Goal: Task Accomplishment & Management: Complete application form

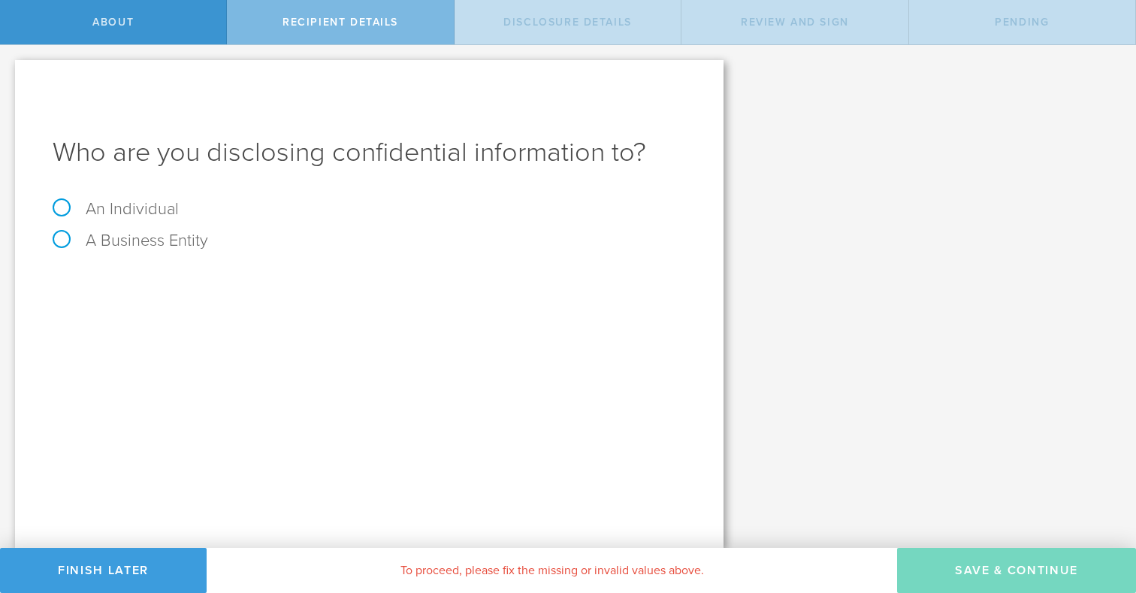
click at [59, 207] on label "An Individual" at bounding box center [116, 209] width 126 height 20
click at [10, 69] on input "An Individual" at bounding box center [5, 57] width 10 height 24
radio input "true"
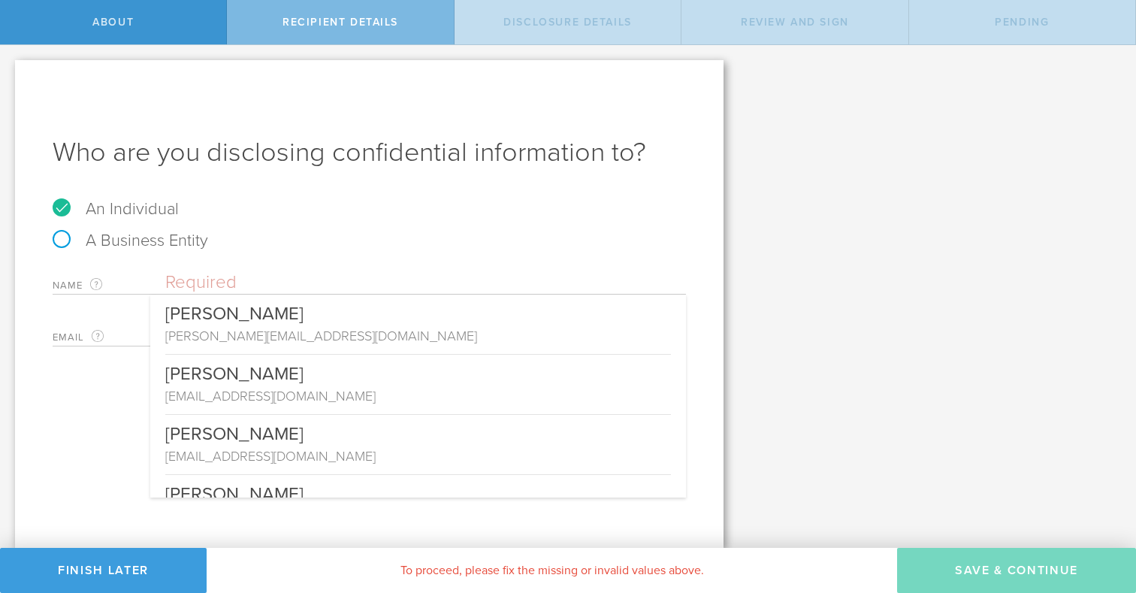
click at [219, 279] on input "text" at bounding box center [425, 282] width 521 height 23
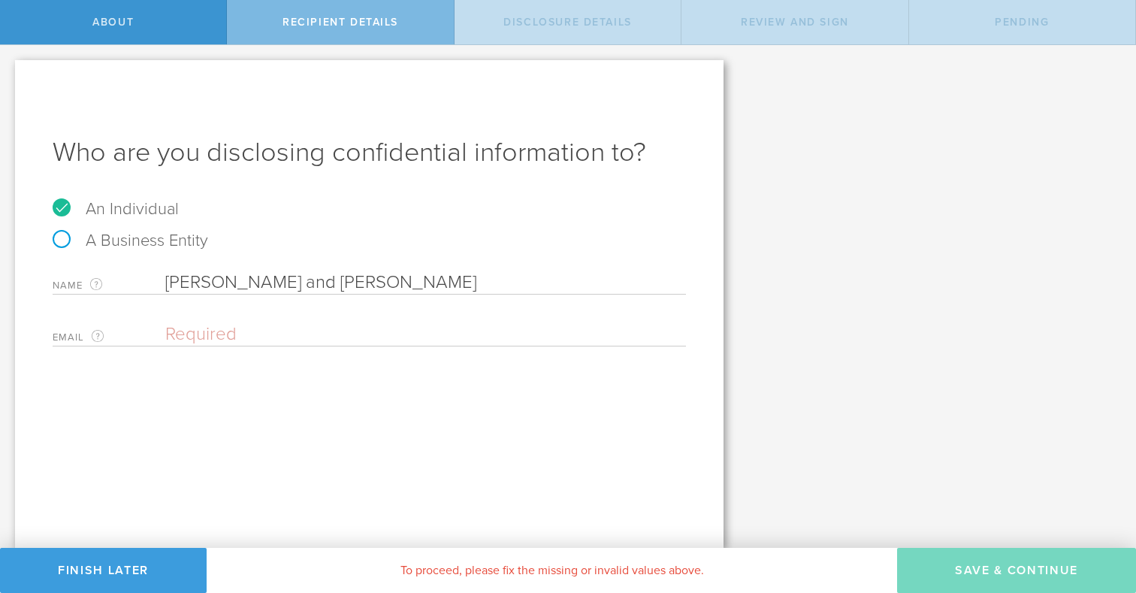
click at [337, 279] on input "Kirk and Wendy Frederickson" at bounding box center [425, 282] width 521 height 23
type input "[PERSON_NAME] and [PERSON_NAME]"
click at [301, 335] on input "email" at bounding box center [421, 334] width 513 height 23
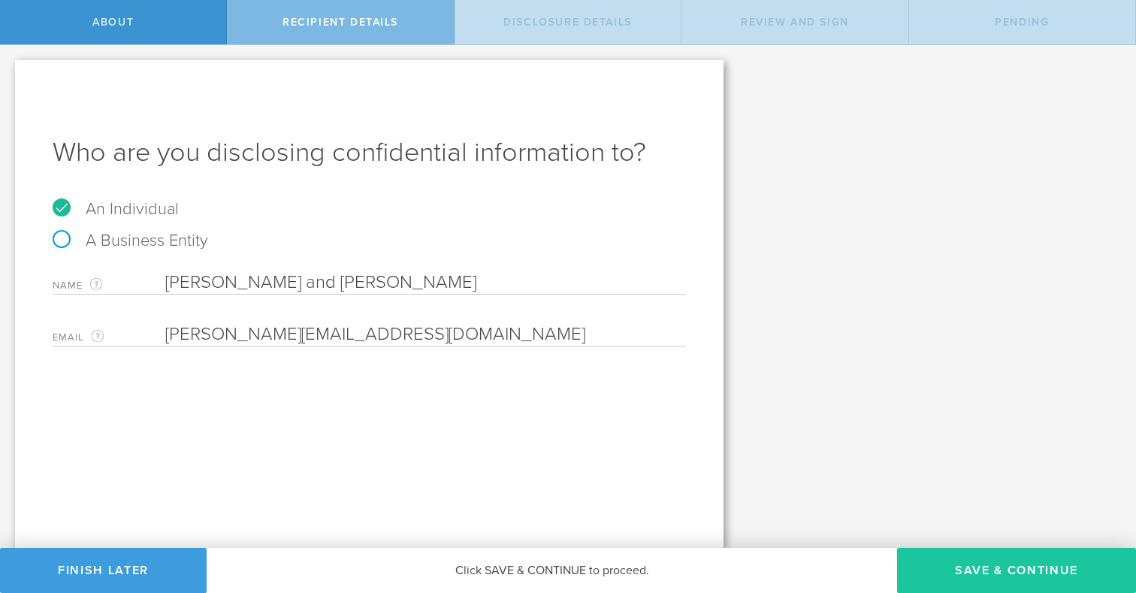
type input "[PERSON_NAME][EMAIL_ADDRESS][DOMAIN_NAME]"
click at [970, 560] on button "Save & Continue" at bounding box center [1016, 570] width 239 height 45
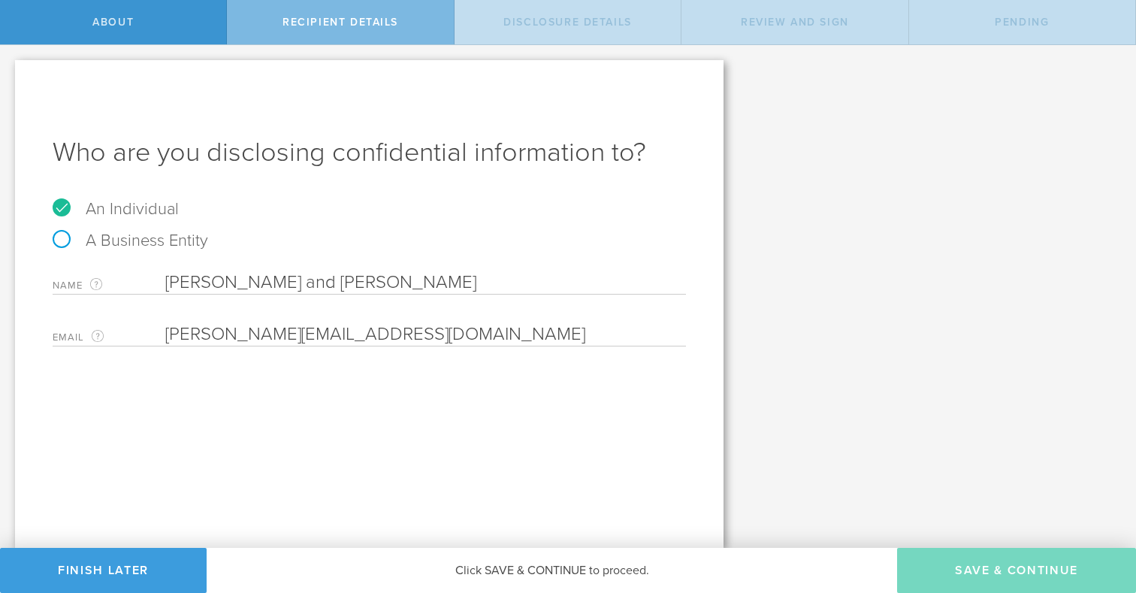
select select "string:5 years"
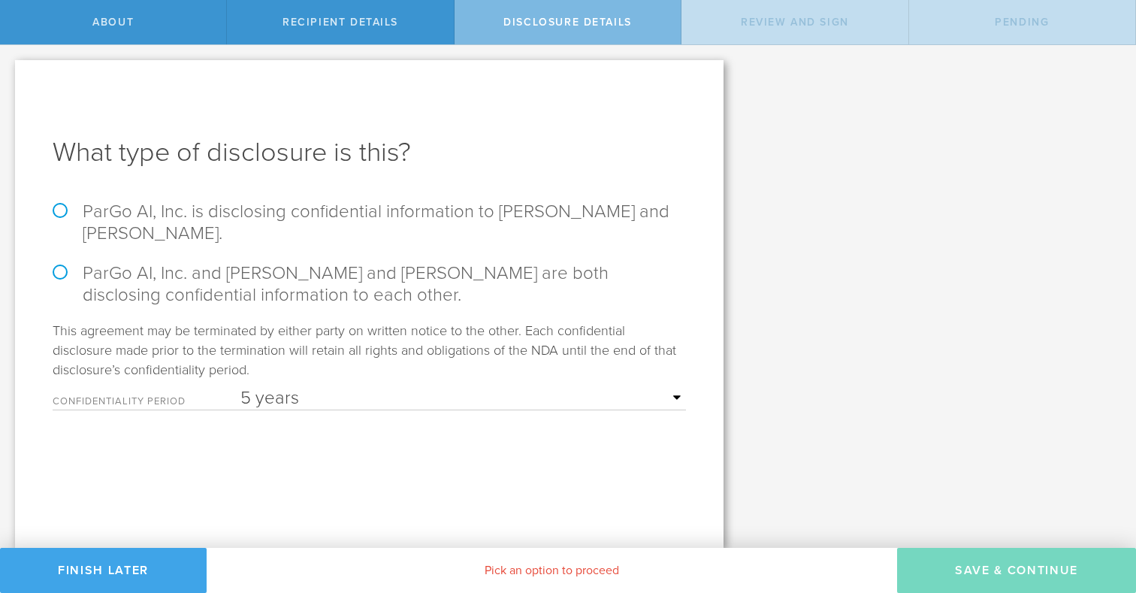
click at [163, 569] on button "Finish Later" at bounding box center [103, 570] width 207 height 45
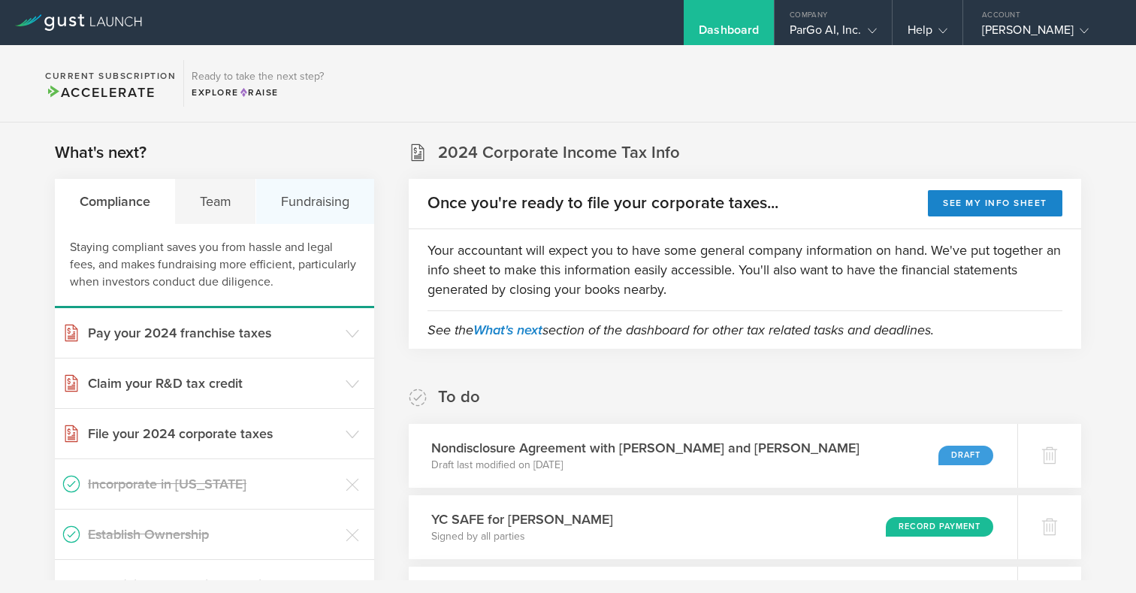
click at [324, 201] on div "Fundraising" at bounding box center [314, 201] width 117 height 45
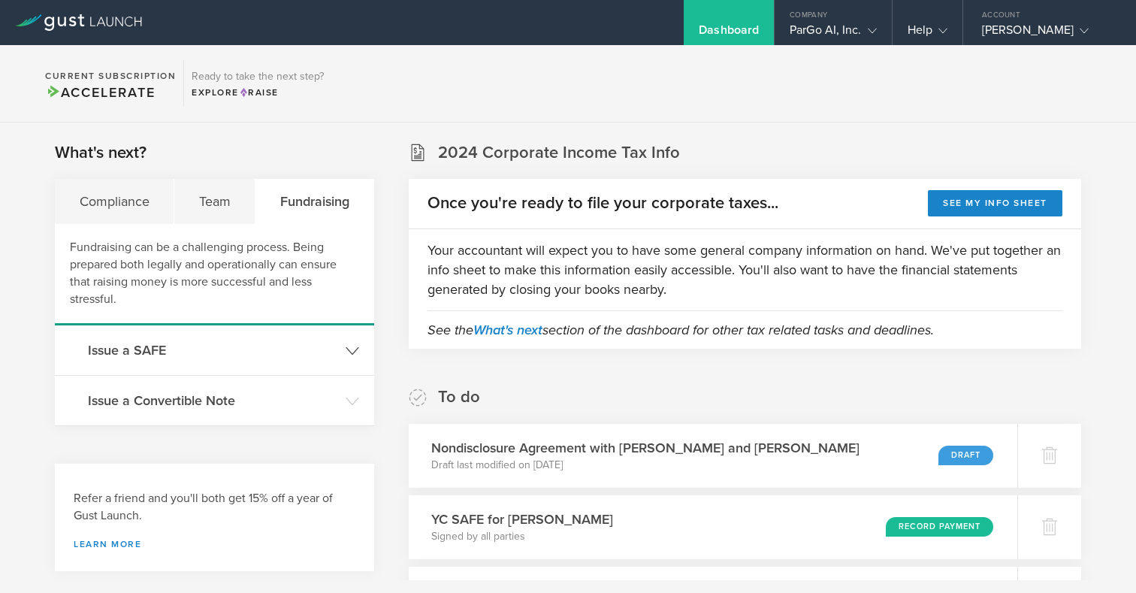
click at [214, 371] on header "Issue a SAFE" at bounding box center [214, 350] width 319 height 50
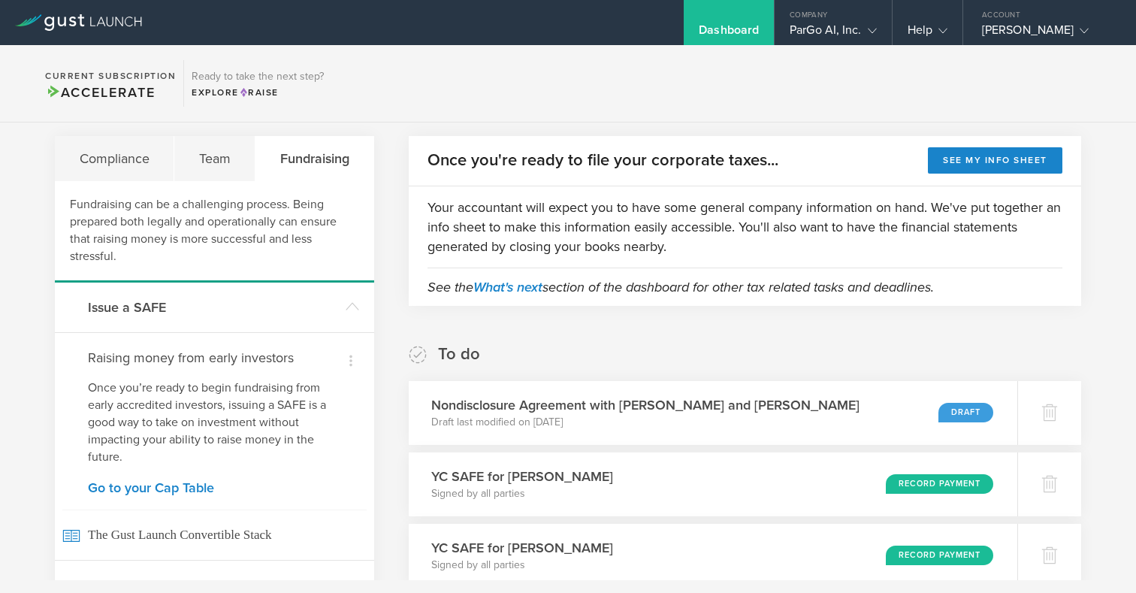
scroll to position [49, 0]
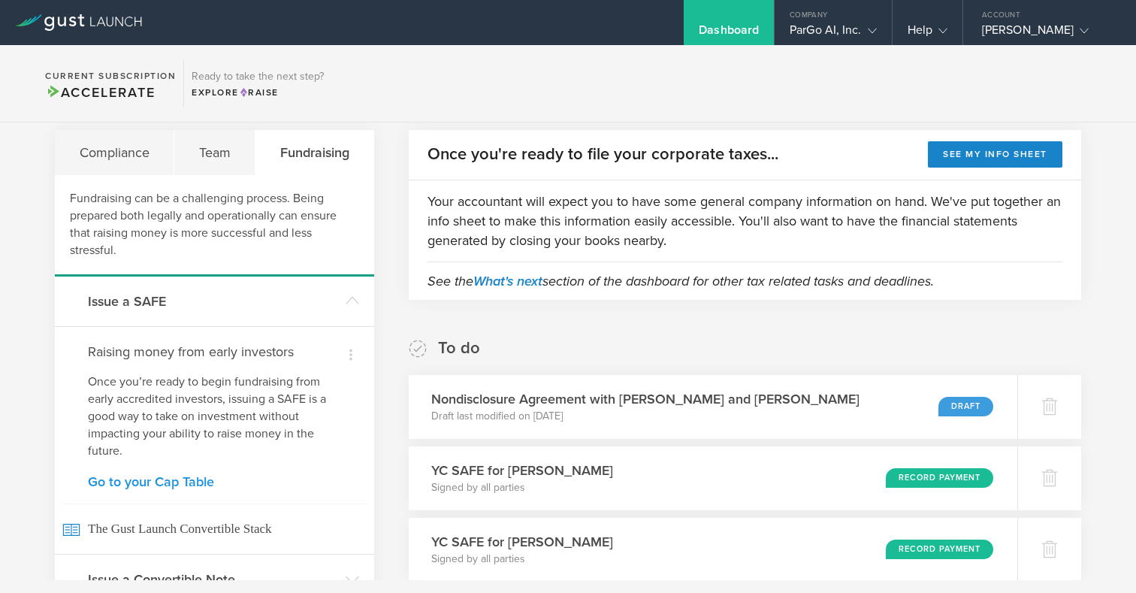
click at [191, 481] on link "Go to your Cap Table" at bounding box center [214, 482] width 253 height 14
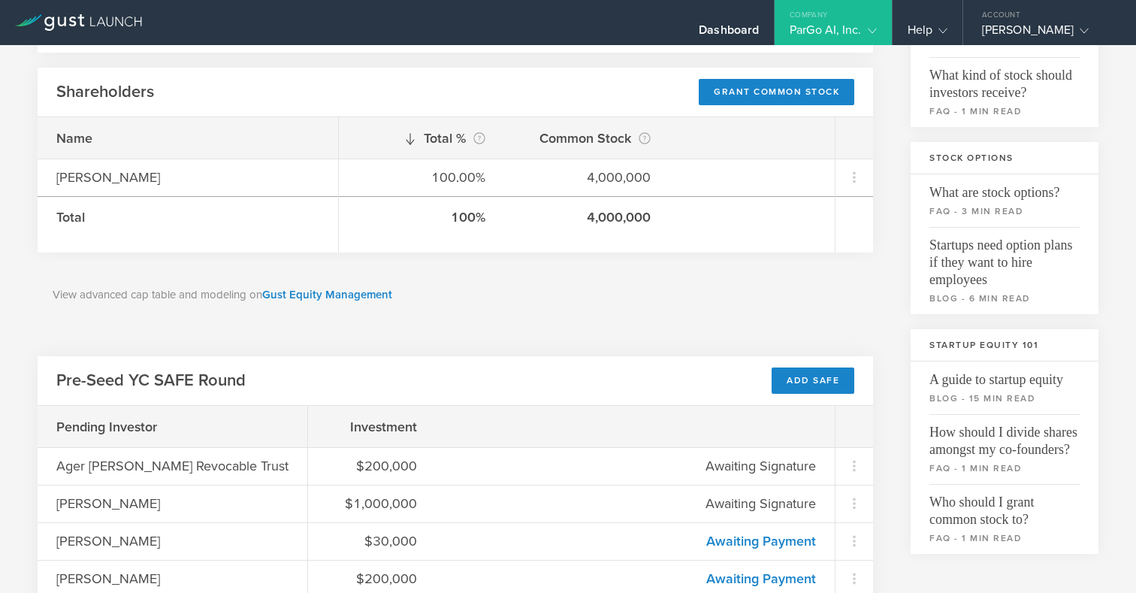
scroll to position [244, 0]
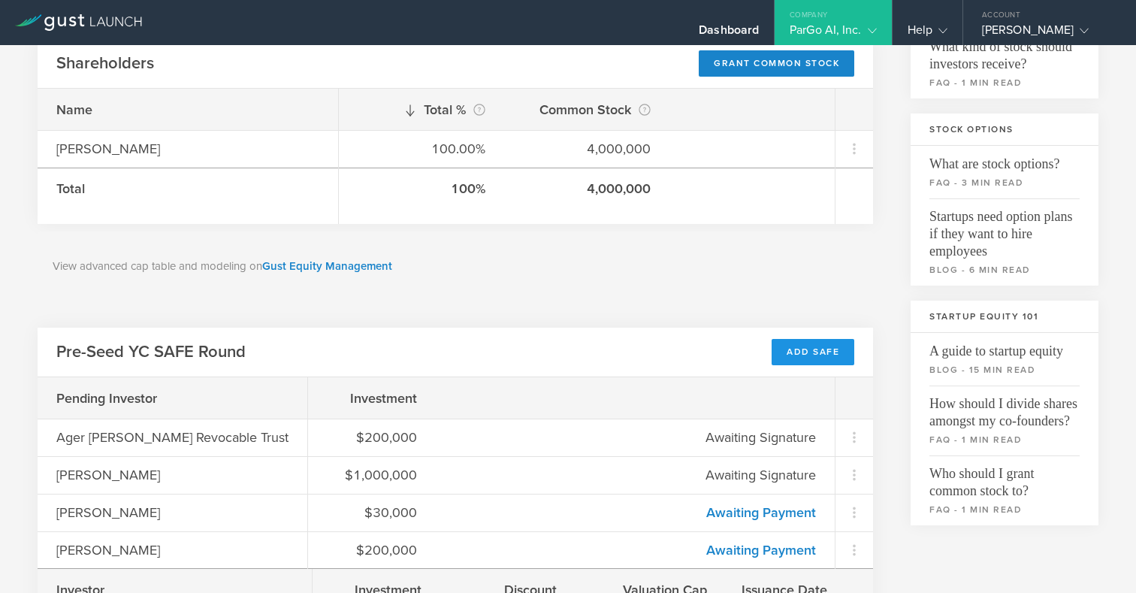
click at [810, 352] on div "Add SAFE" at bounding box center [812, 352] width 83 height 26
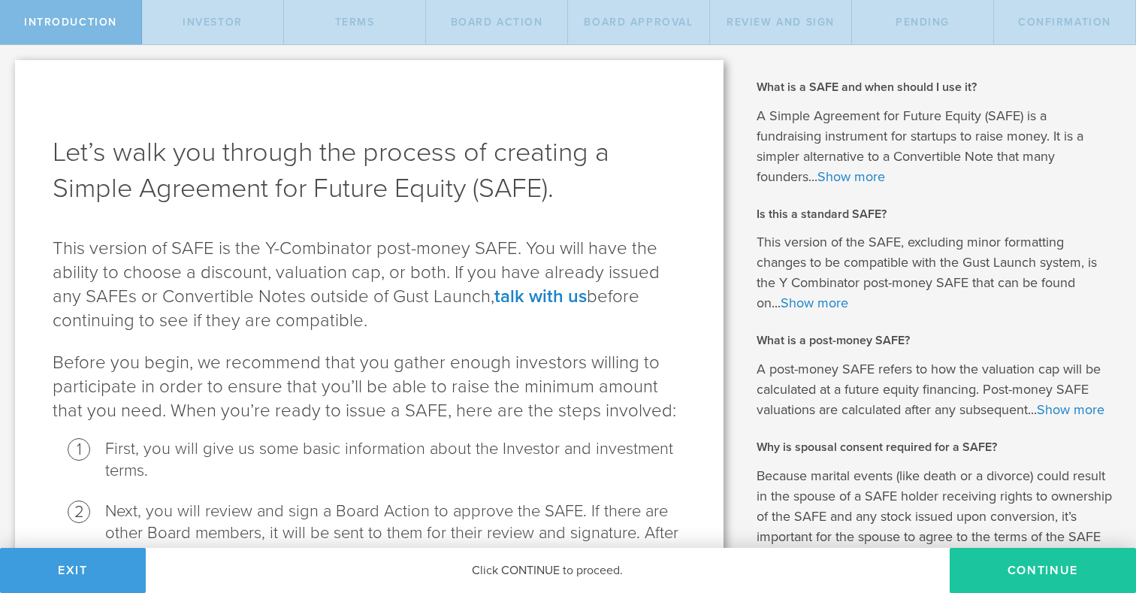
click at [1028, 566] on button "Continue" at bounding box center [1042, 570] width 186 height 45
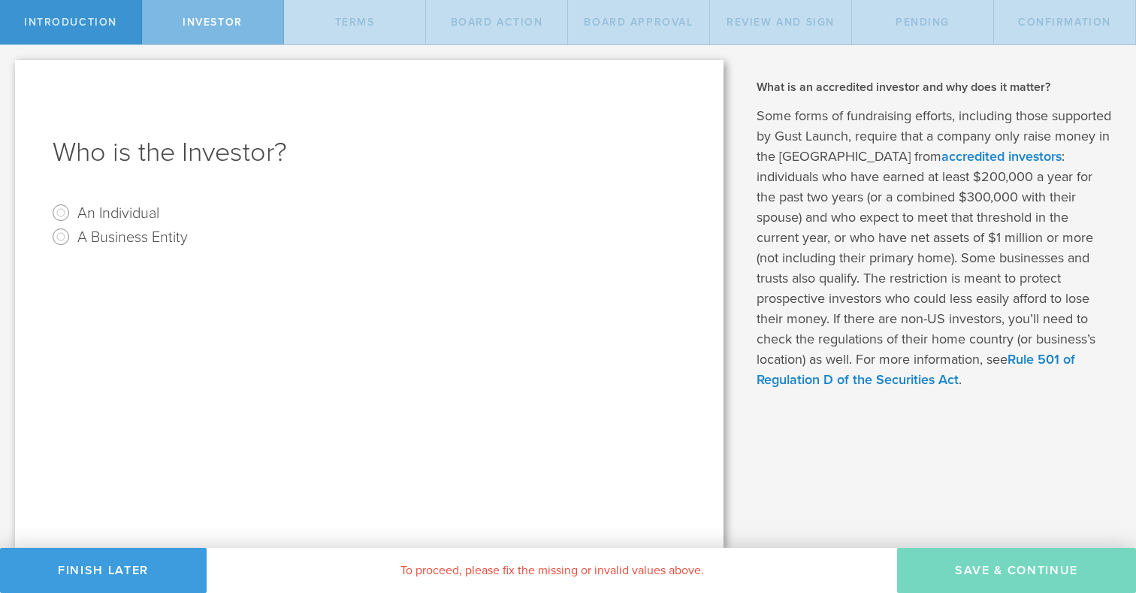
click at [125, 211] on label "An Individual" at bounding box center [118, 212] width 82 height 22
click at [73, 211] on input "An Individual" at bounding box center [61, 213] width 24 height 24
radio input "true"
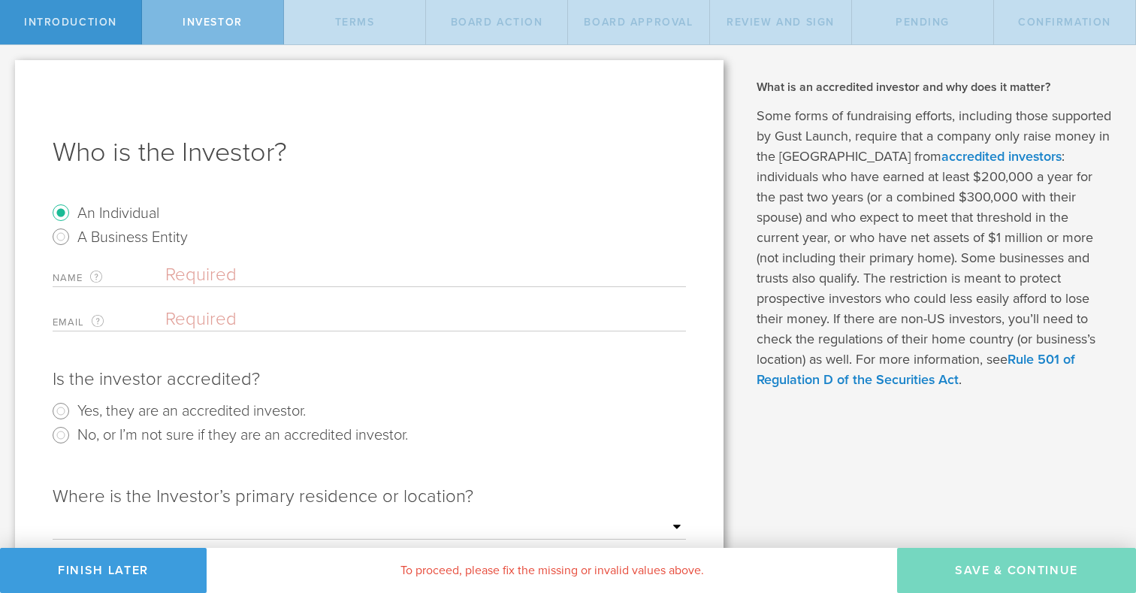
click at [237, 273] on input "text" at bounding box center [425, 275] width 521 height 23
click at [355, 272] on input "Kirk and Wendy Fredericson" at bounding box center [425, 275] width 521 height 23
click at [335, 271] on input "Kirk and Wendy Frederickson" at bounding box center [425, 275] width 521 height 23
type input "[PERSON_NAME] and [PERSON_NAME]"
click at [316, 311] on input "email" at bounding box center [421, 319] width 513 height 23
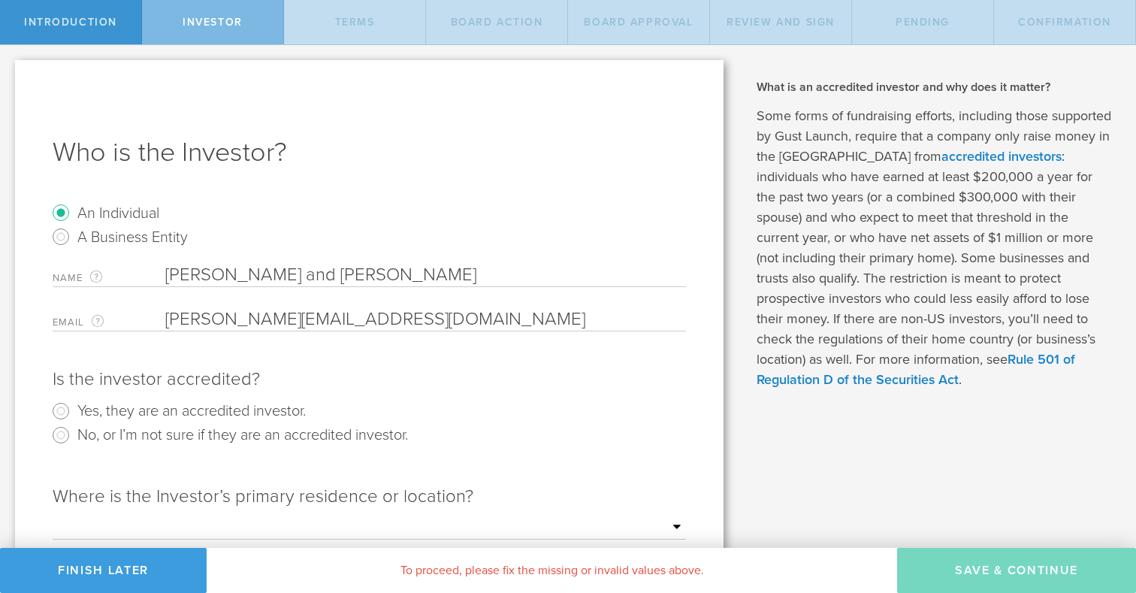
type input "[PERSON_NAME][EMAIL_ADDRESS][DOMAIN_NAME]"
click at [207, 410] on label "Yes, they are an accredited investor." at bounding box center [191, 410] width 228 height 22
click at [73, 410] on input "Yes, they are an accredited investor." at bounding box center [61, 411] width 24 height 24
radio input "true"
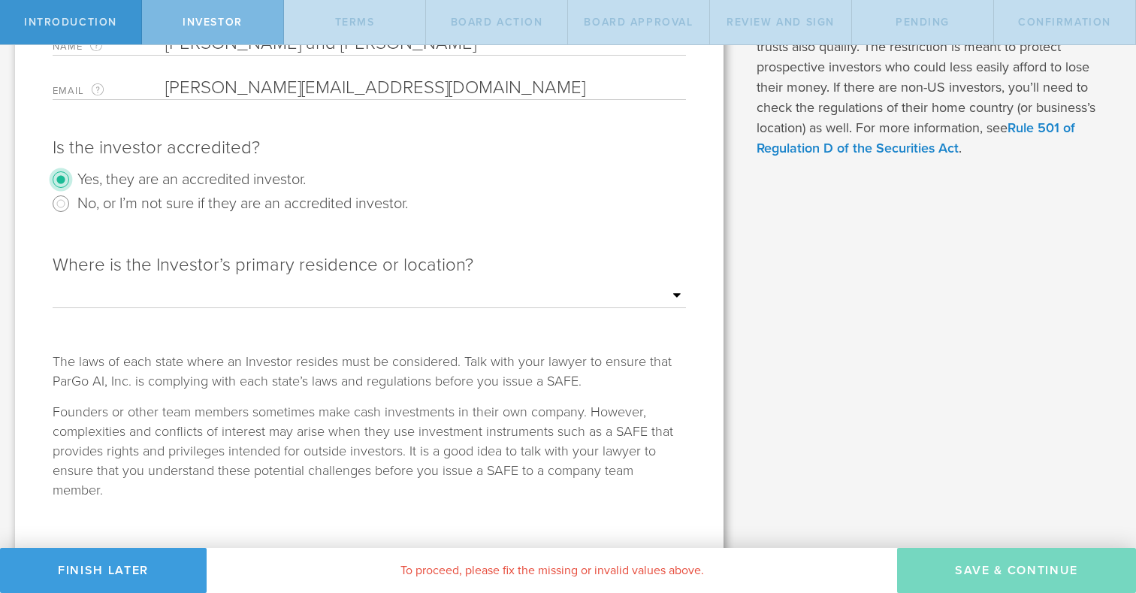
scroll to position [251, 0]
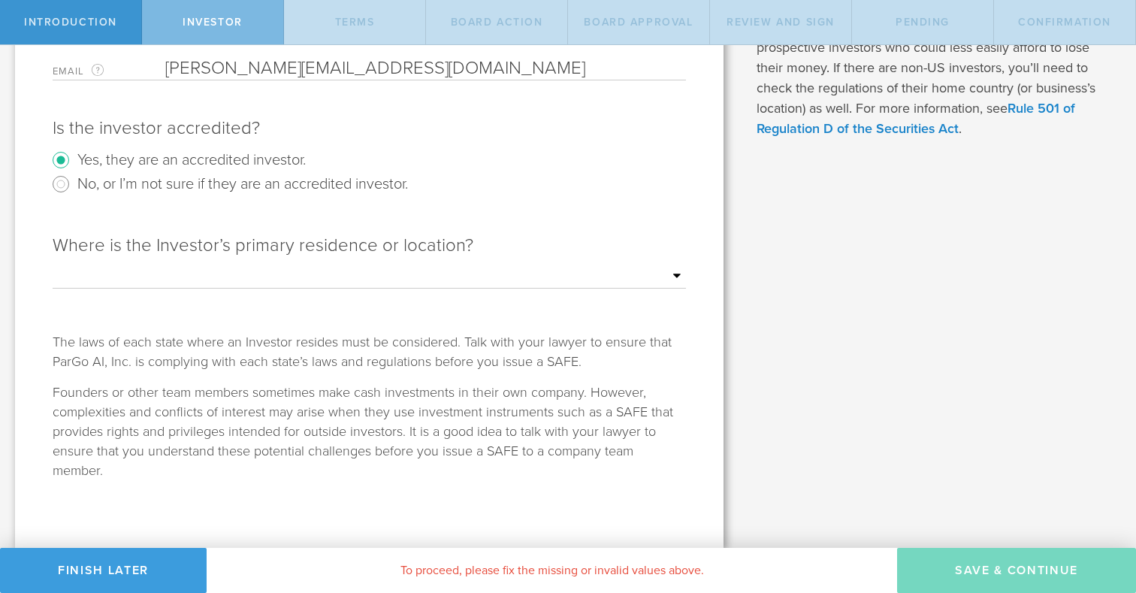
click at [409, 288] on div "Outside of the US Alabama Alaska Arizona Arkansas California Colorado Connectic…" at bounding box center [369, 276] width 633 height 23
click at [431, 273] on select "Outside of the US Alabama Alaska Arizona Arkansas California Colorado Connectic…" at bounding box center [369, 276] width 633 height 23
select select "string:CA"
click at [53, 265] on select "Outside of the US Alabama Alaska Arizona Arkansas California Colorado Connectic…" at bounding box center [369, 276] width 633 height 23
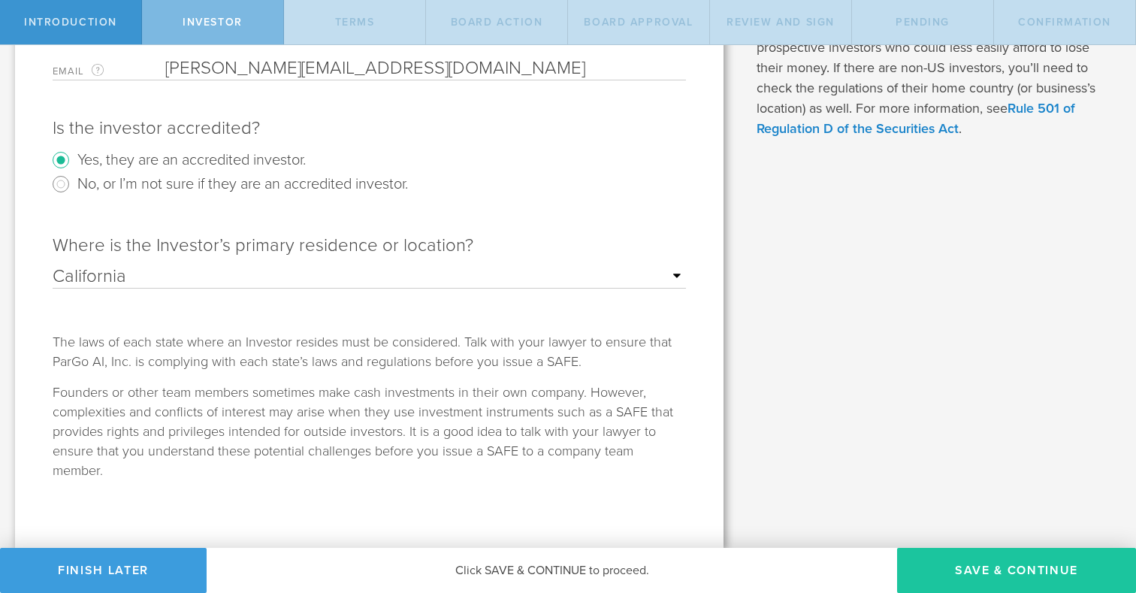
click at [1058, 568] on button "Save & Continue" at bounding box center [1016, 570] width 239 height 45
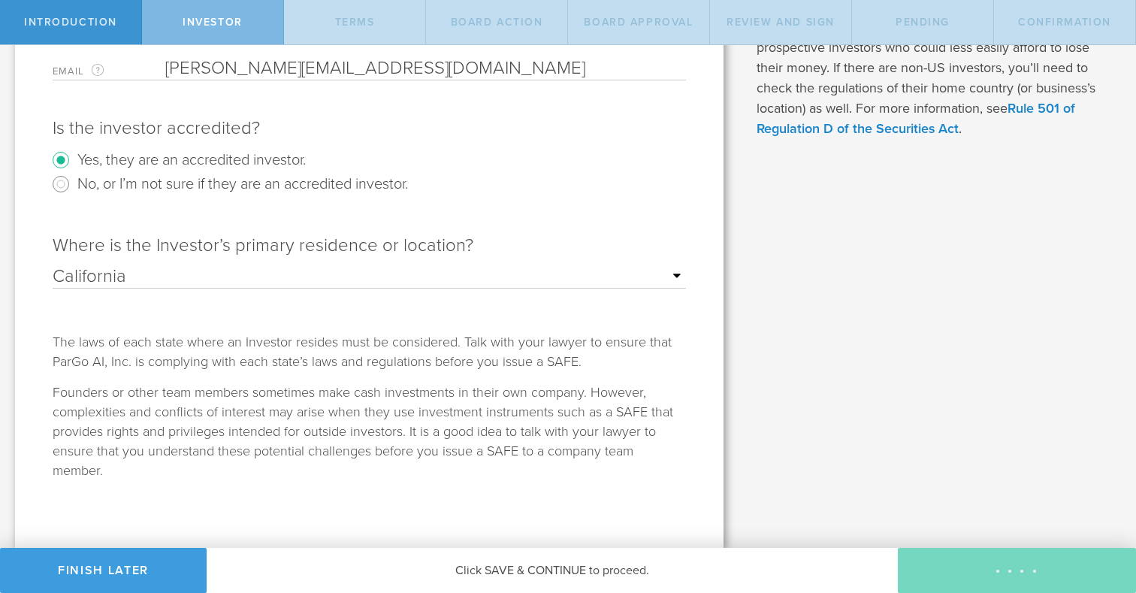
checkbox input "true"
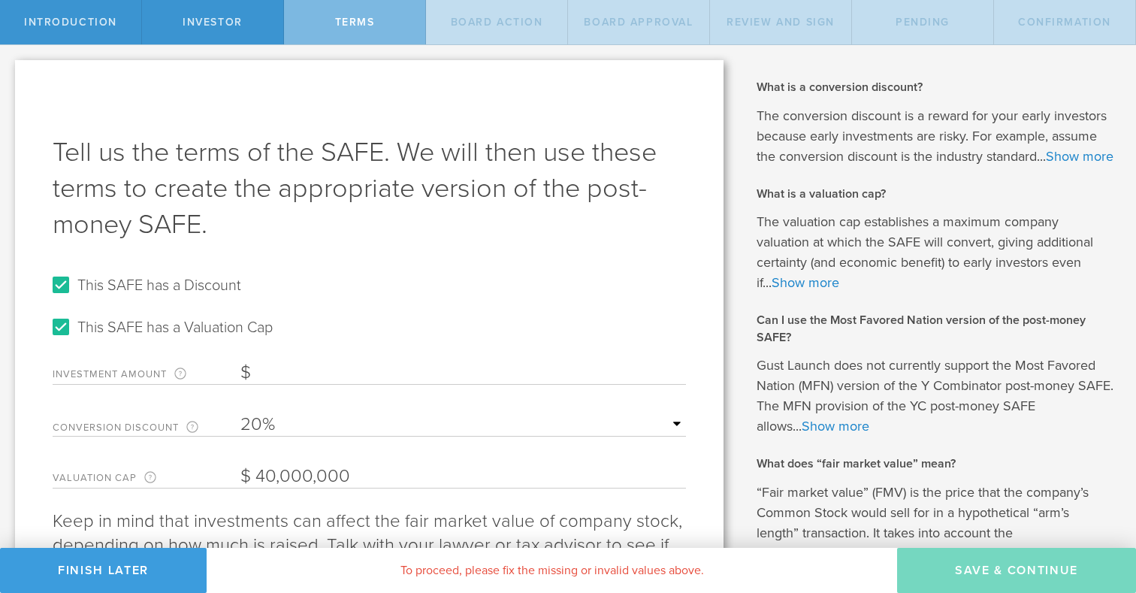
click at [224, 285] on label "This SAFE has a Discount" at bounding box center [159, 284] width 164 height 22
click at [73, 285] on input "This SAFE has a Discount" at bounding box center [61, 285] width 24 height 24
checkbox input "false"
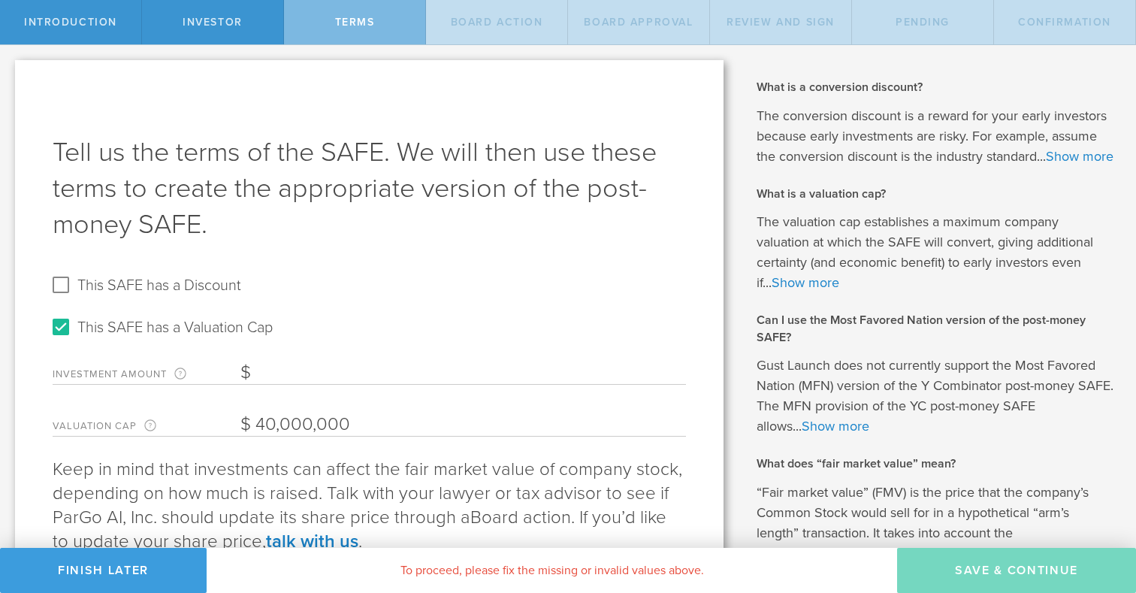
click at [340, 377] on input "Investment Amount The amount (in USD) that this investor is paying for the SAFE." at bounding box center [462, 372] width 445 height 23
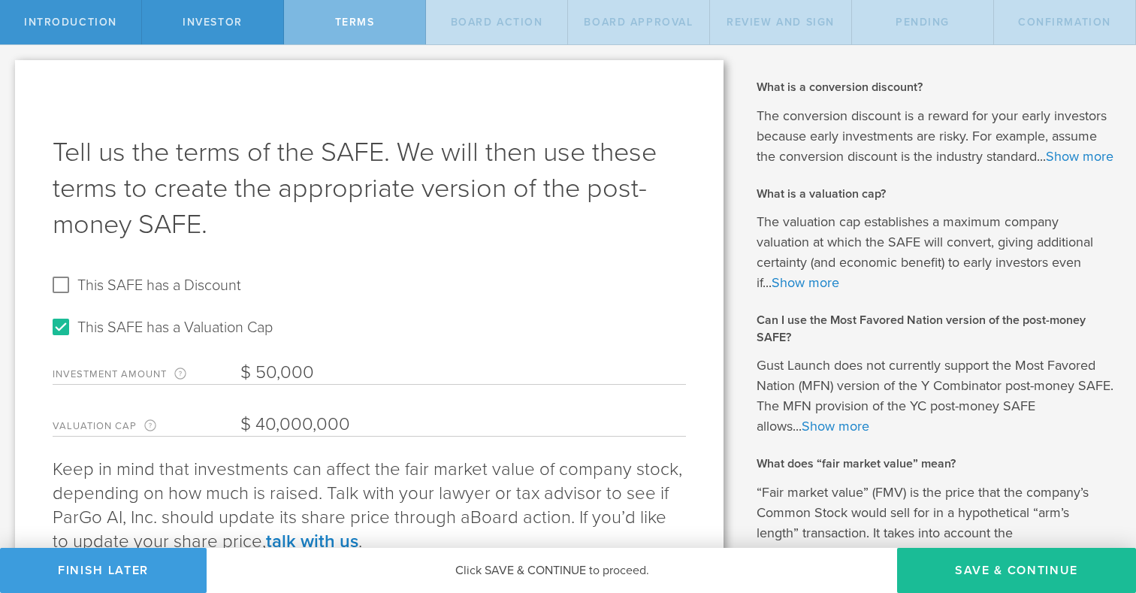
type input "50,000"
click at [261, 414] on input "40,000,000" at bounding box center [462, 424] width 445 height 23
type input "50,000,000"
click at [924, 565] on button "Save & Continue" at bounding box center [1016, 570] width 239 height 45
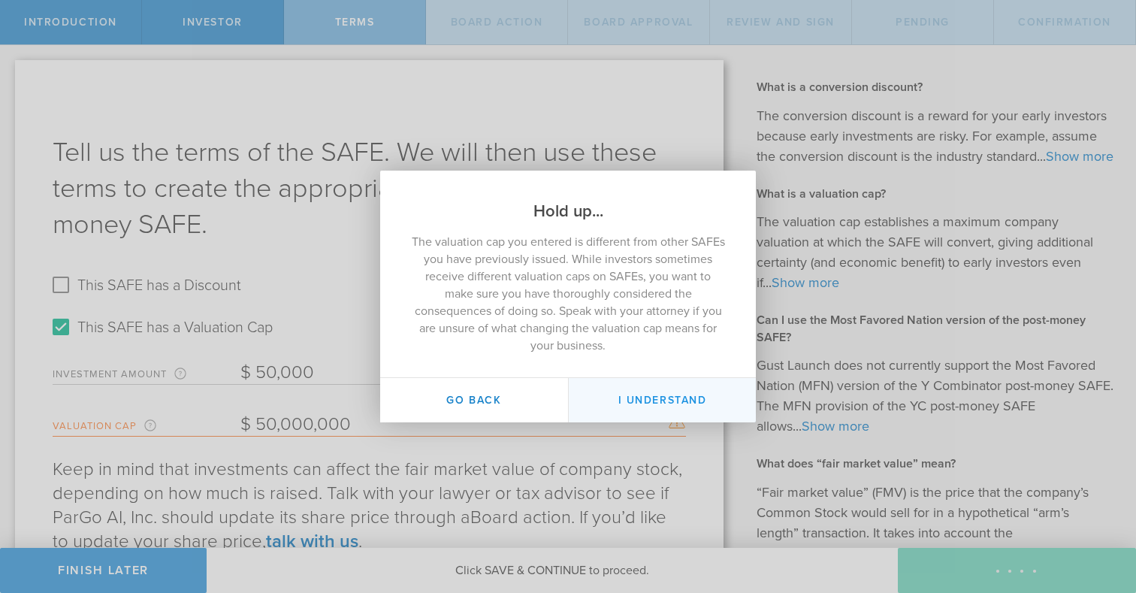
click at [645, 397] on button "I Understand" at bounding box center [662, 400] width 188 height 44
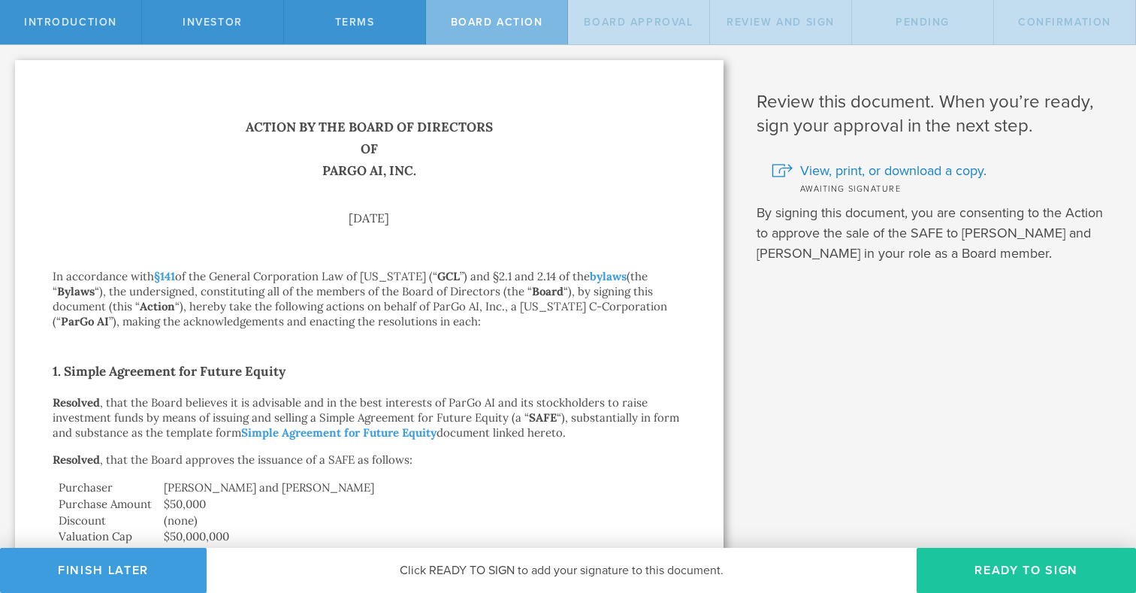
click at [1061, 568] on button "Ready to Sign" at bounding box center [1025, 570] width 219 height 45
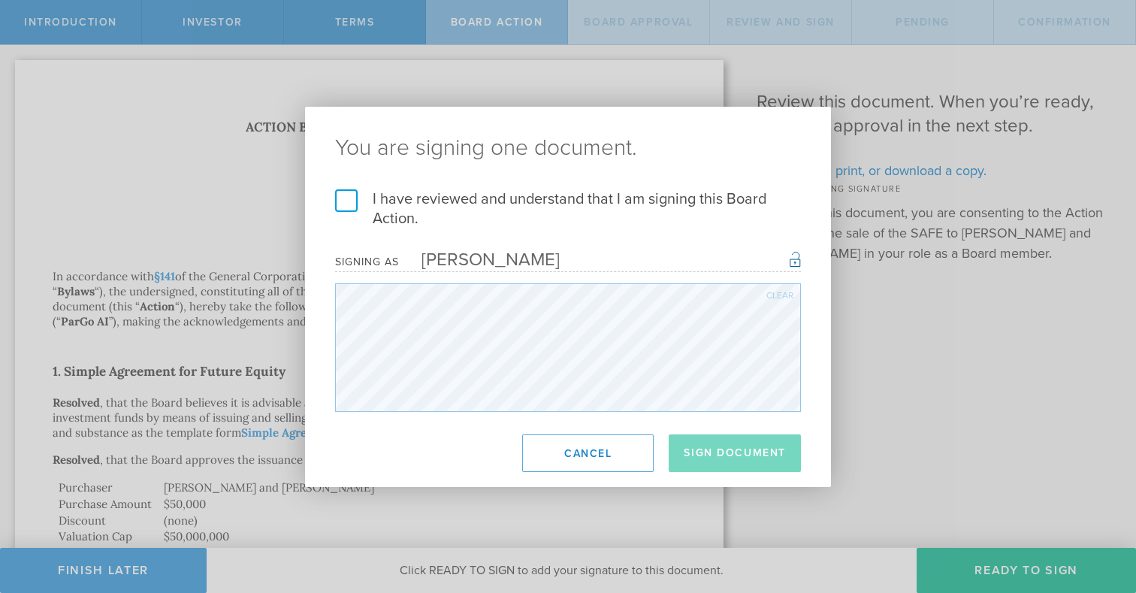
click at [350, 203] on label "I have reviewed and understand that I am signing this Board Action." at bounding box center [568, 208] width 466 height 39
click at [0, 0] on input "I have reviewed and understand that I am signing this Board Action." at bounding box center [0, 0] width 0 height 0
click at [717, 462] on button "Sign Document" at bounding box center [734, 453] width 132 height 38
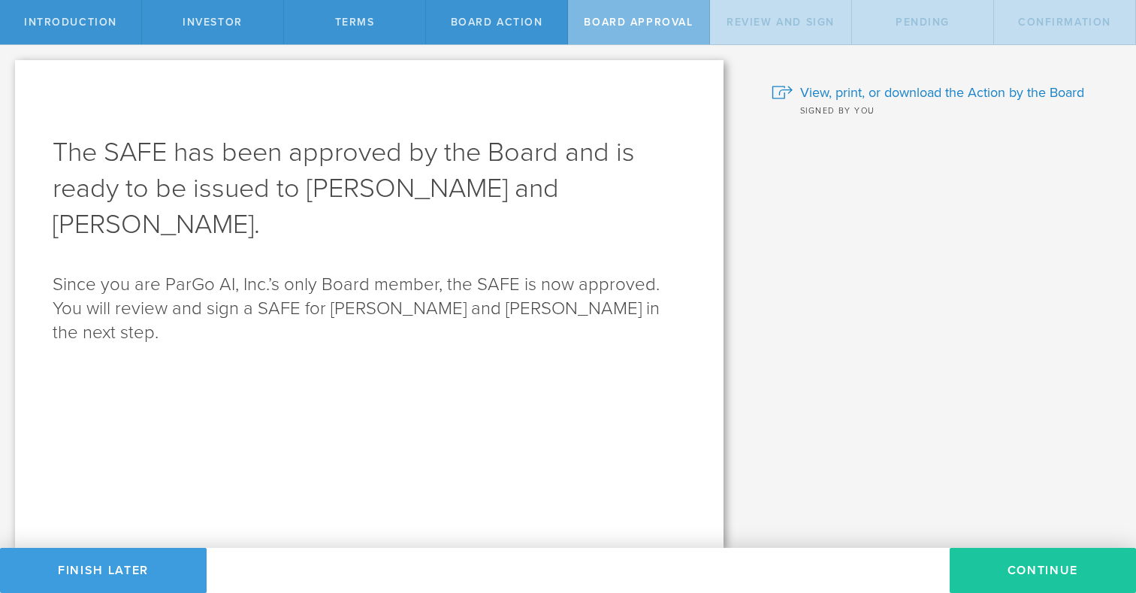
click at [1015, 578] on button "Continue" at bounding box center [1042, 570] width 186 height 45
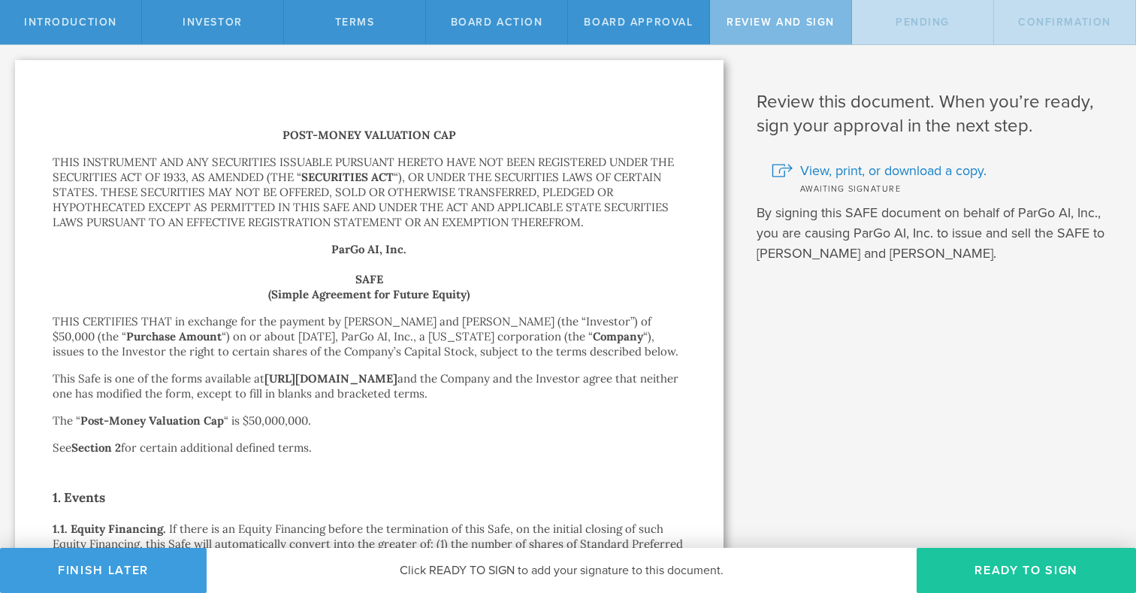
click at [1049, 566] on button "Ready to Sign" at bounding box center [1025, 570] width 219 height 45
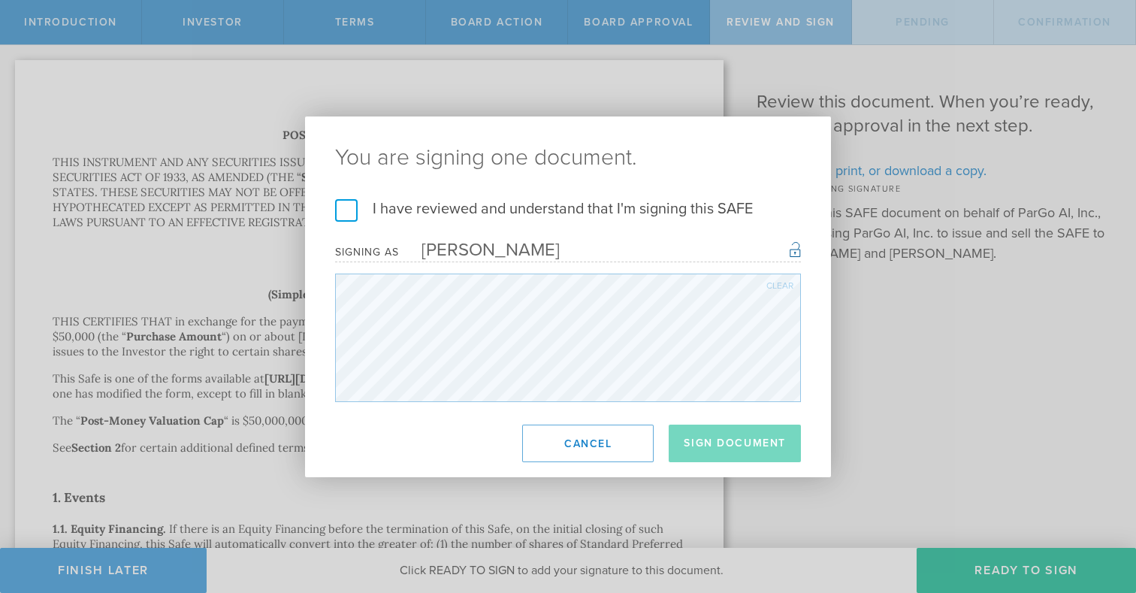
click at [349, 211] on label "I have reviewed and understand that I'm signing this SAFE" at bounding box center [568, 209] width 466 height 20
click at [0, 0] on input "I have reviewed and understand that I'm signing this SAFE" at bounding box center [0, 0] width 0 height 0
click at [756, 440] on button "Sign Document" at bounding box center [734, 443] width 132 height 38
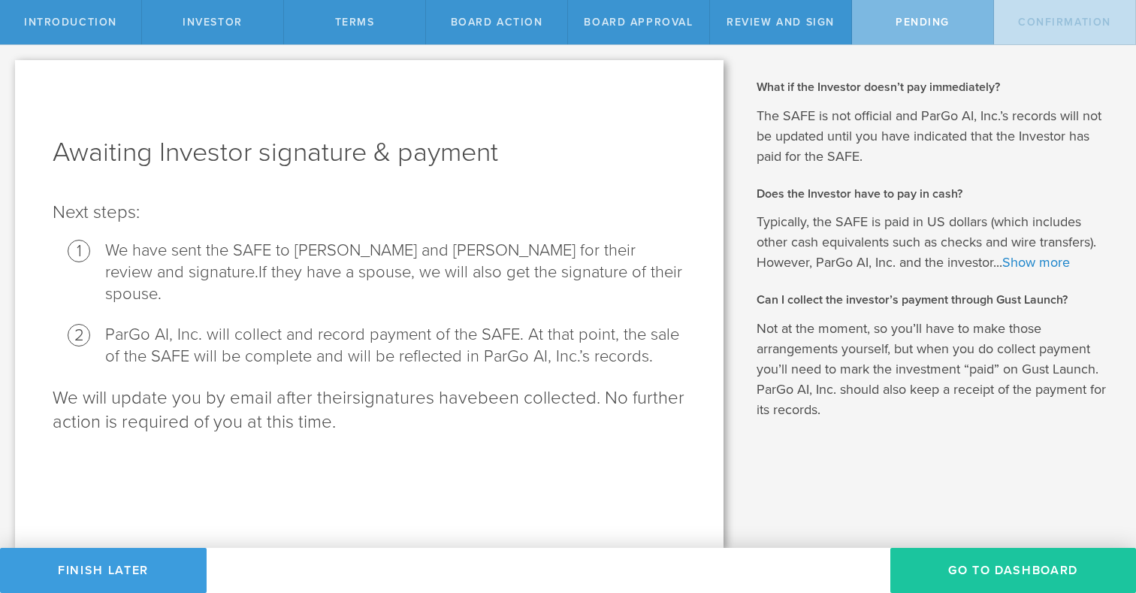
click at [966, 557] on button "Go To Dashboard" at bounding box center [1013, 570] width 246 height 45
